Goal: Task Accomplishment & Management: Use online tool/utility

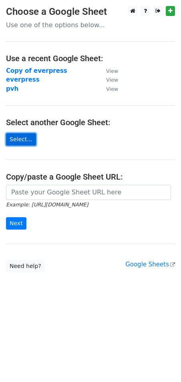
click at [20, 141] on link "Select..." at bounding box center [21, 139] width 30 height 12
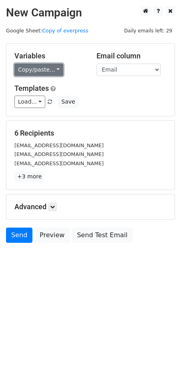
click at [49, 69] on link "Copy/paste..." at bounding box center [38, 70] width 49 height 12
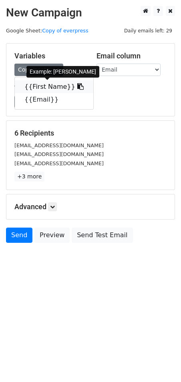
click at [46, 86] on link "{{First Name}}" at bounding box center [54, 86] width 78 height 13
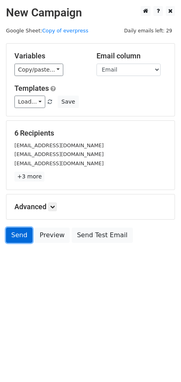
click at [12, 235] on link "Send" at bounding box center [19, 234] width 26 height 15
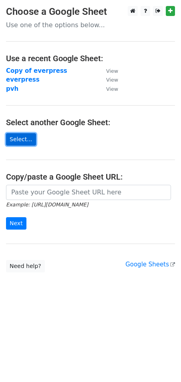
click at [16, 138] on link "Select..." at bounding box center [21, 139] width 30 height 12
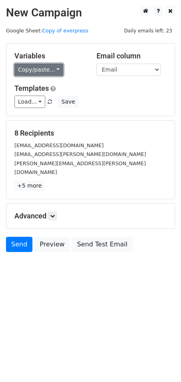
click at [55, 74] on link "Copy/paste..." at bounding box center [38, 70] width 49 height 12
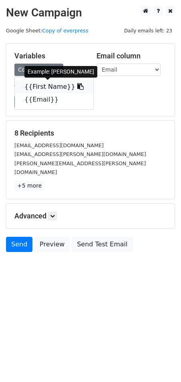
click at [60, 87] on link "{{First Name}}" at bounding box center [54, 86] width 78 height 13
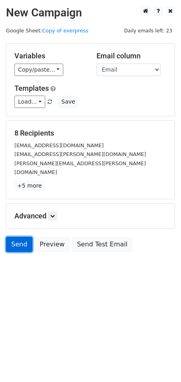
click at [14, 237] on link "Send" at bounding box center [19, 244] width 26 height 15
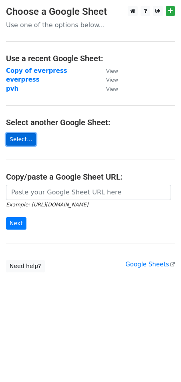
click at [20, 135] on link "Select..." at bounding box center [21, 139] width 30 height 12
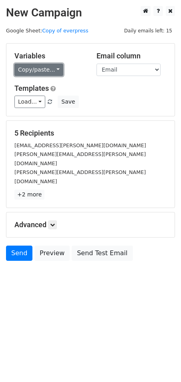
click at [52, 70] on link "Copy/paste..." at bounding box center [38, 70] width 49 height 12
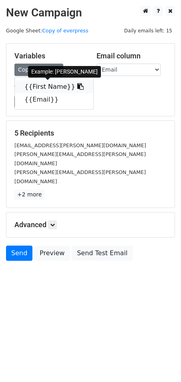
click at [52, 84] on link "{{First Name}}" at bounding box center [54, 86] width 78 height 13
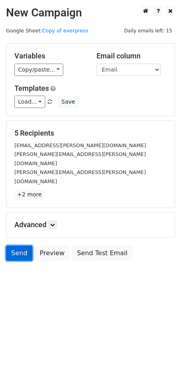
click at [18, 245] on link "Send" at bounding box center [19, 252] width 26 height 15
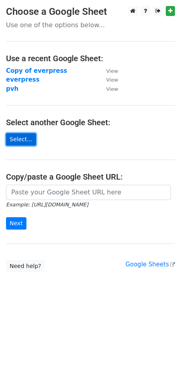
click at [28, 138] on link "Select..." at bounding box center [21, 139] width 30 height 12
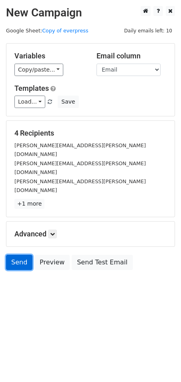
click at [22, 255] on link "Send" at bounding box center [19, 262] width 26 height 15
